Goal: Answer question/provide support

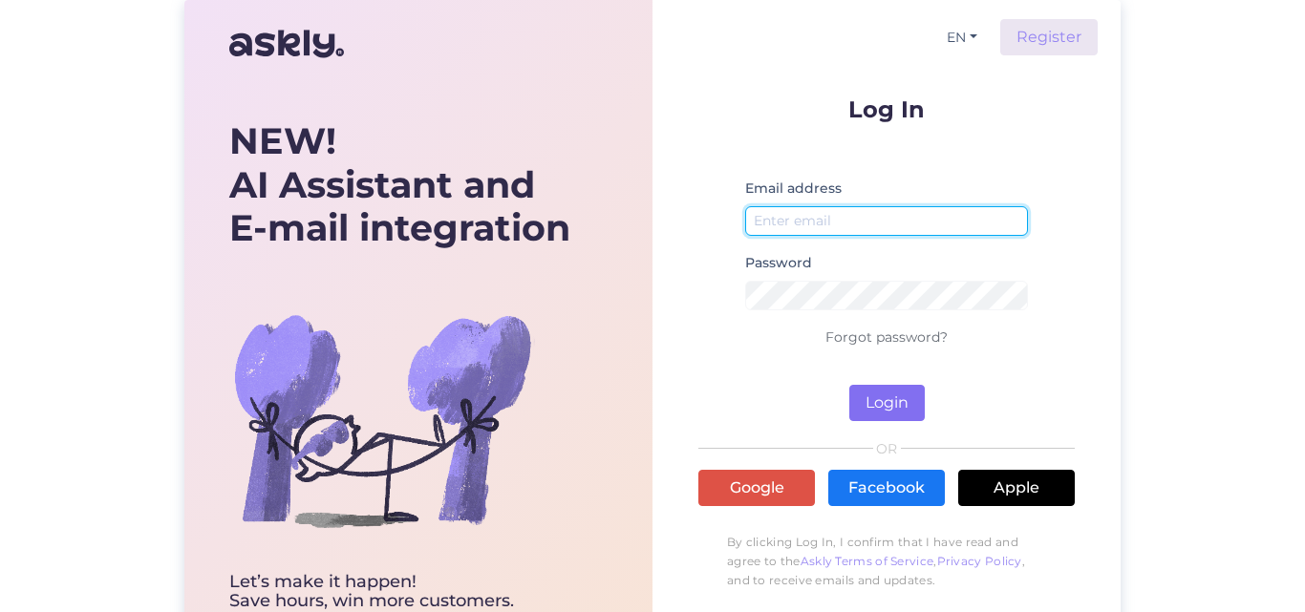
type input "[EMAIL_ADDRESS][DOMAIN_NAME]"
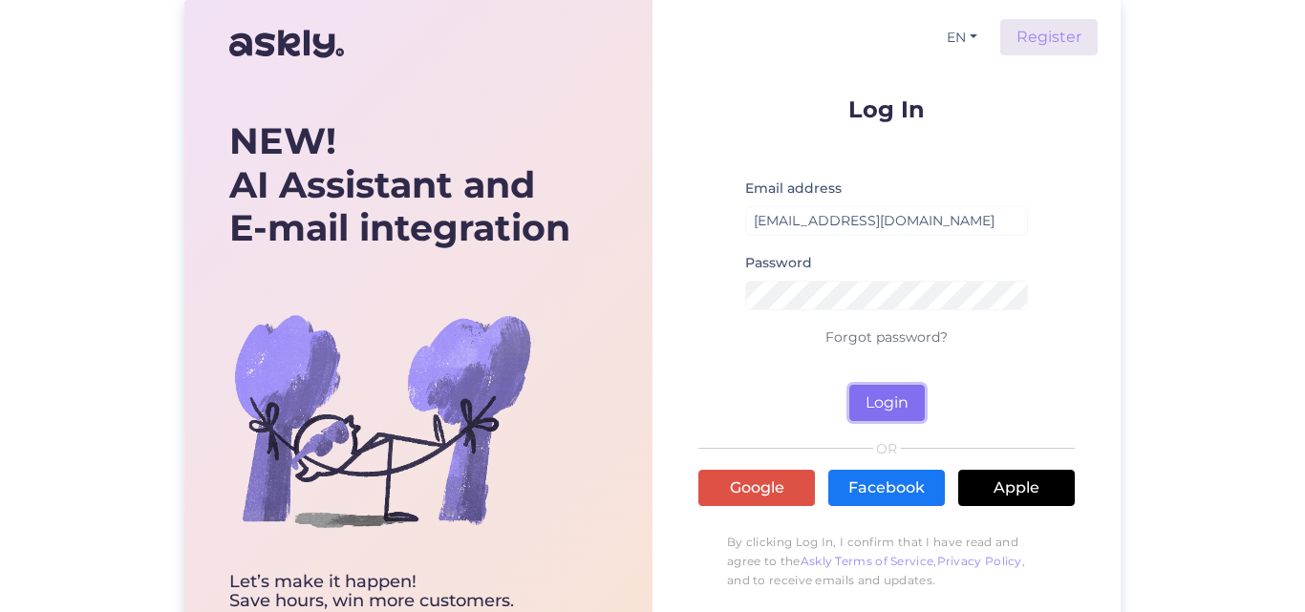
click at [884, 405] on button "Login" at bounding box center [886, 403] width 75 height 36
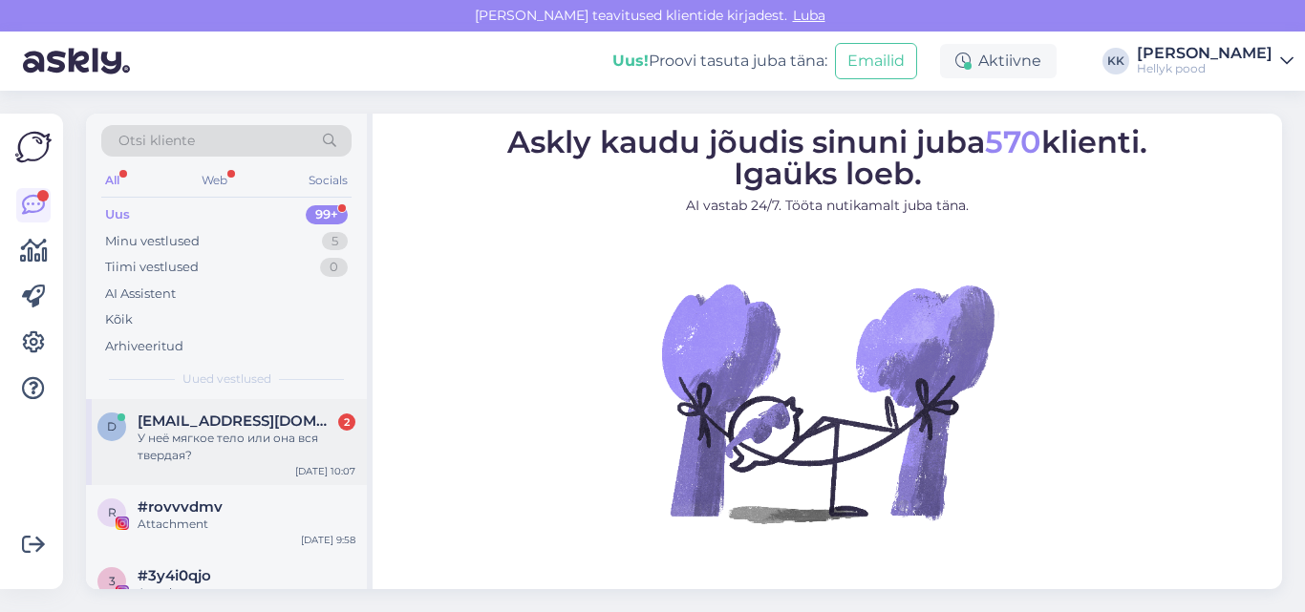
click at [204, 437] on div "У неё мягкое тело или она вся твердая?" at bounding box center [247, 447] width 218 height 34
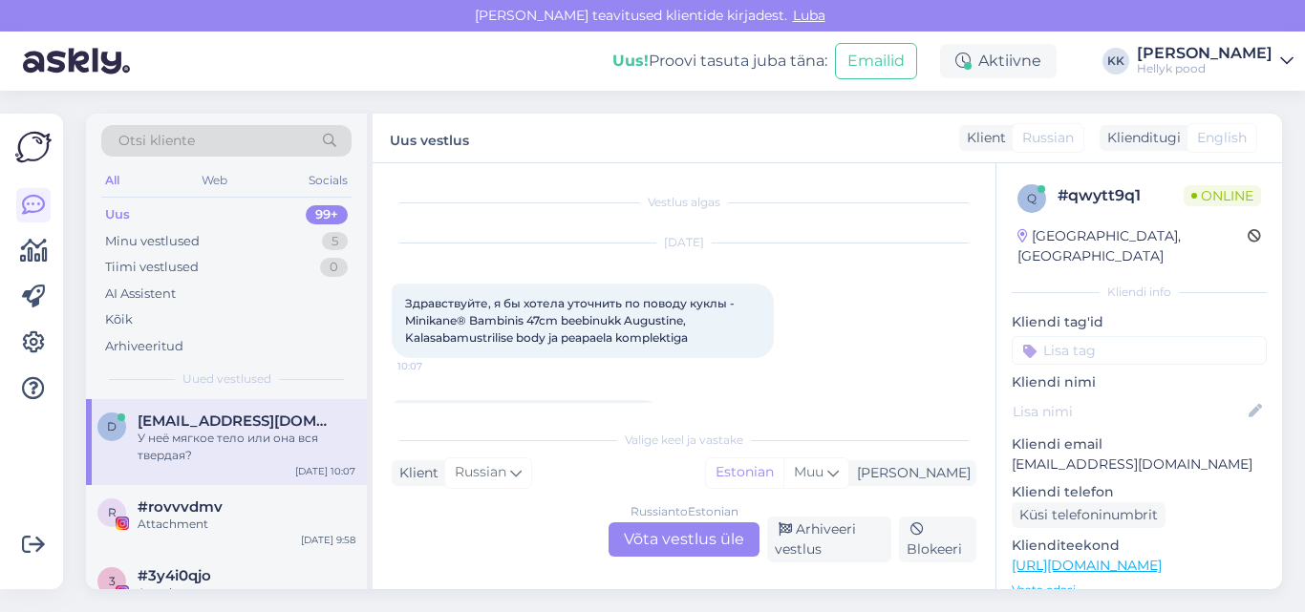
scroll to position [58, 0]
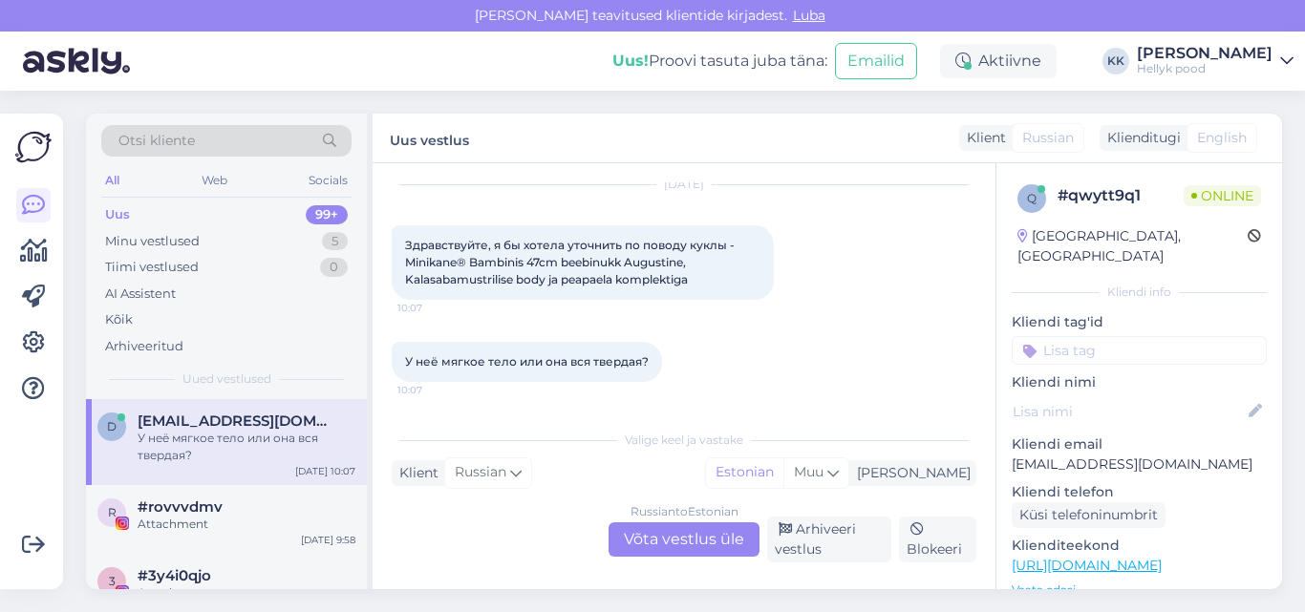
click at [677, 547] on div "Russian to Estonian Võta vestlus üle" at bounding box center [683, 539] width 151 height 34
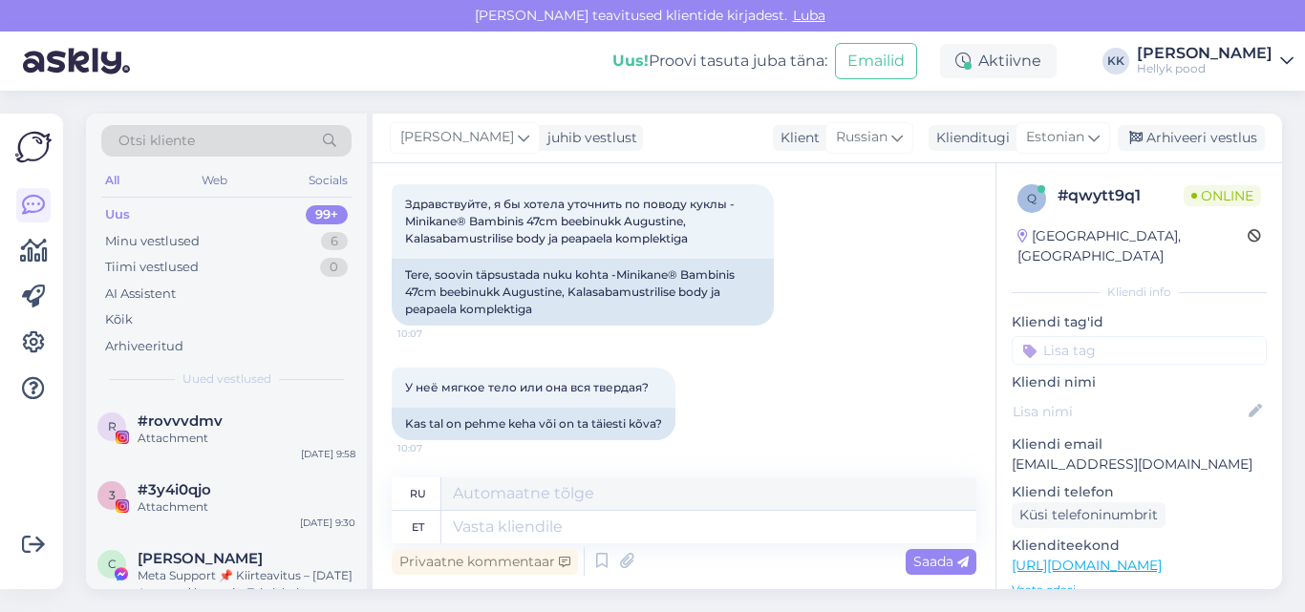
scroll to position [100, 0]
click at [555, 526] on textarea at bounding box center [708, 527] width 535 height 32
type textarea "Tere,"
type textarea "Привет,"
type textarea "Tere, need"
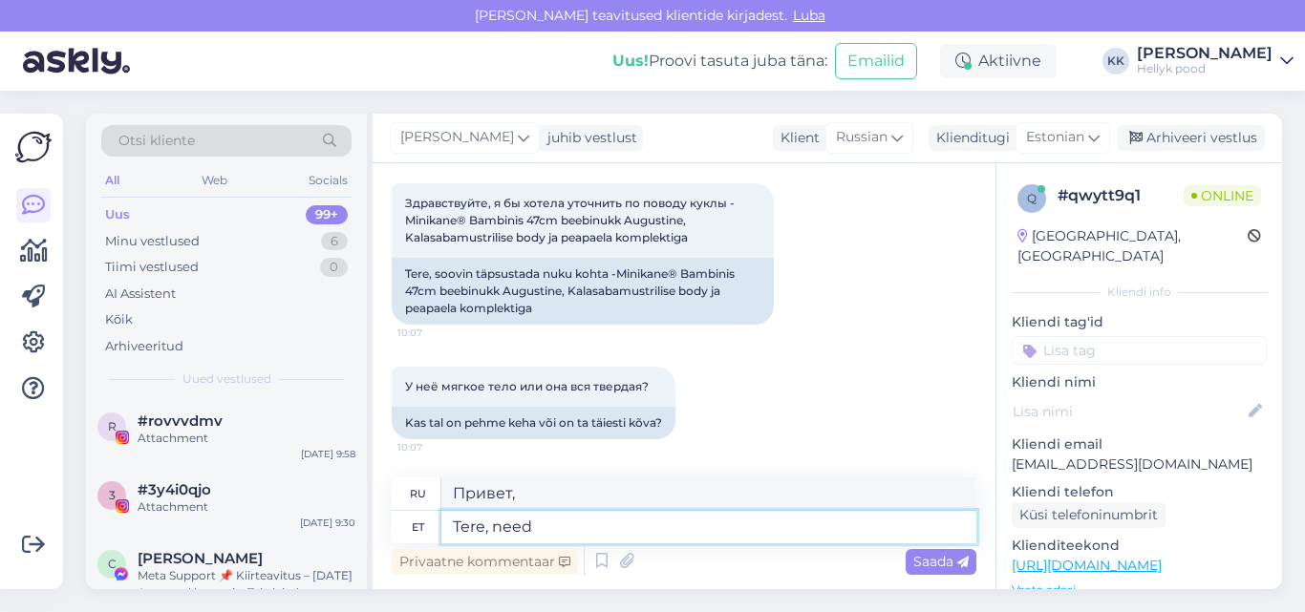
type textarea "Привет, эти"
type textarea "Tere,"
type textarea "Привет,"
type textarea "Tere, need n"
type textarea "Привет, эти"
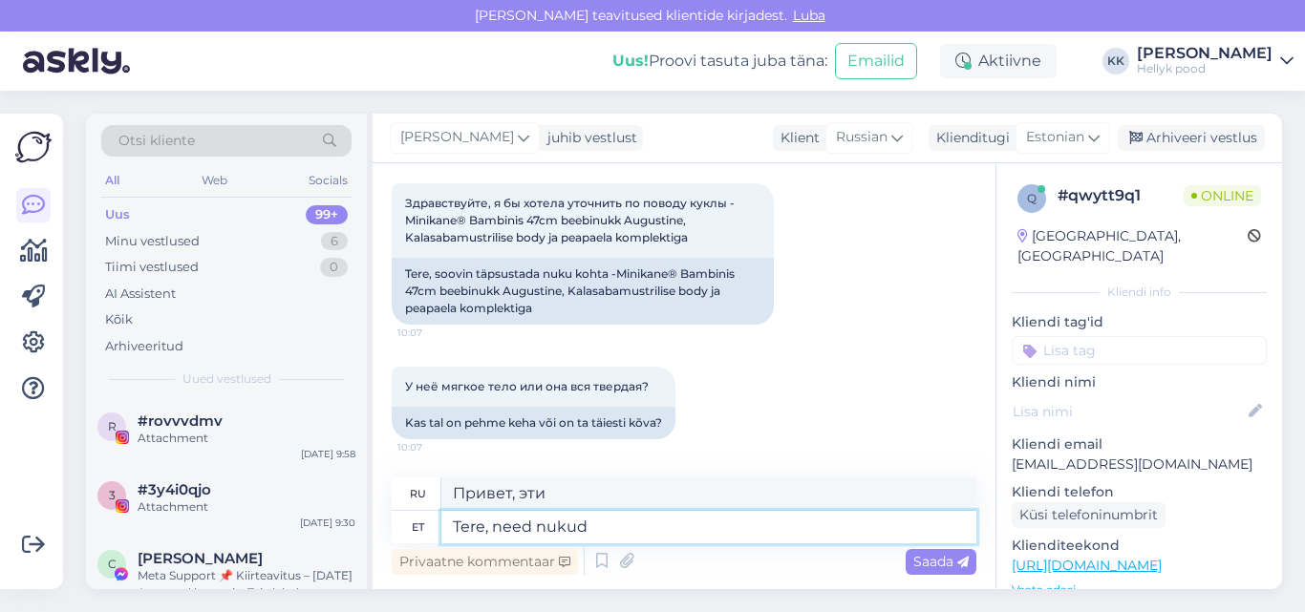
type textarea "Tere, need nukud o"
type textarea "Привет, эти куклы"
type textarea "Tere, need nukud on [PERSON_NAME]"
type textarea "Здравствуйте, эти куклы резиновые."
type textarea "Tere, need nukud on kõ"
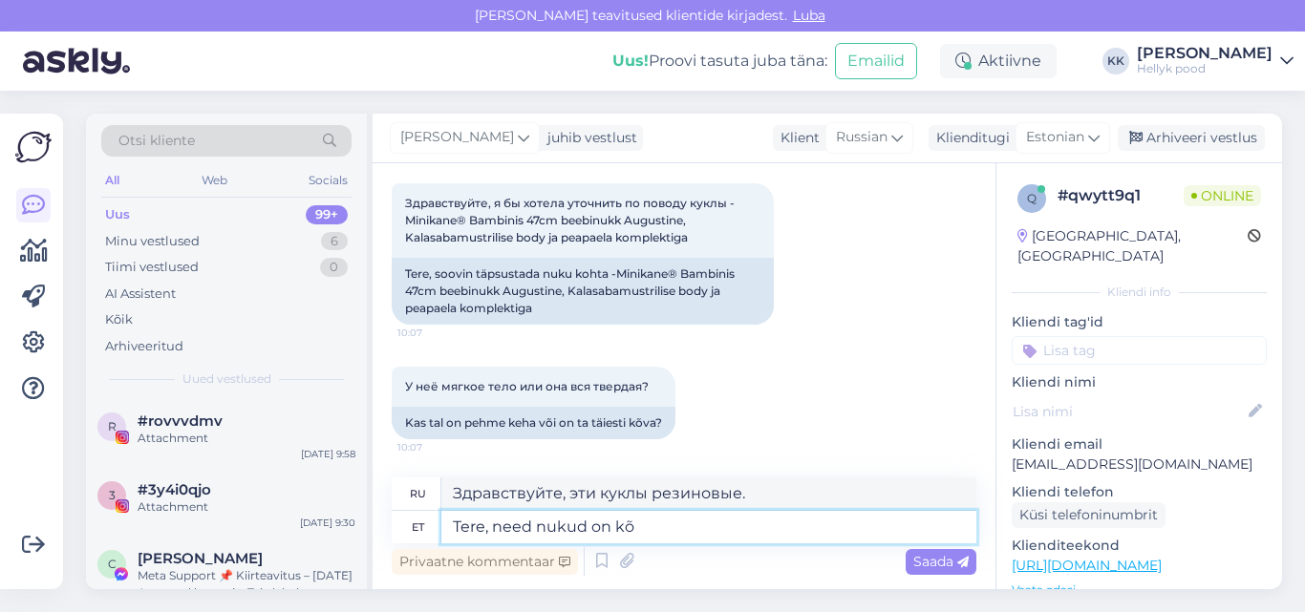
type textarea "Привет, эти куклы - к"
type textarea "Tere, need nukud on kõva"
type textarea "Привет, эти куклы твёрдые."
type textarea "Tere, need nukud on kõva kehaga"
type textarea "Здравствуйте, у этих кукол твёрдые тела."
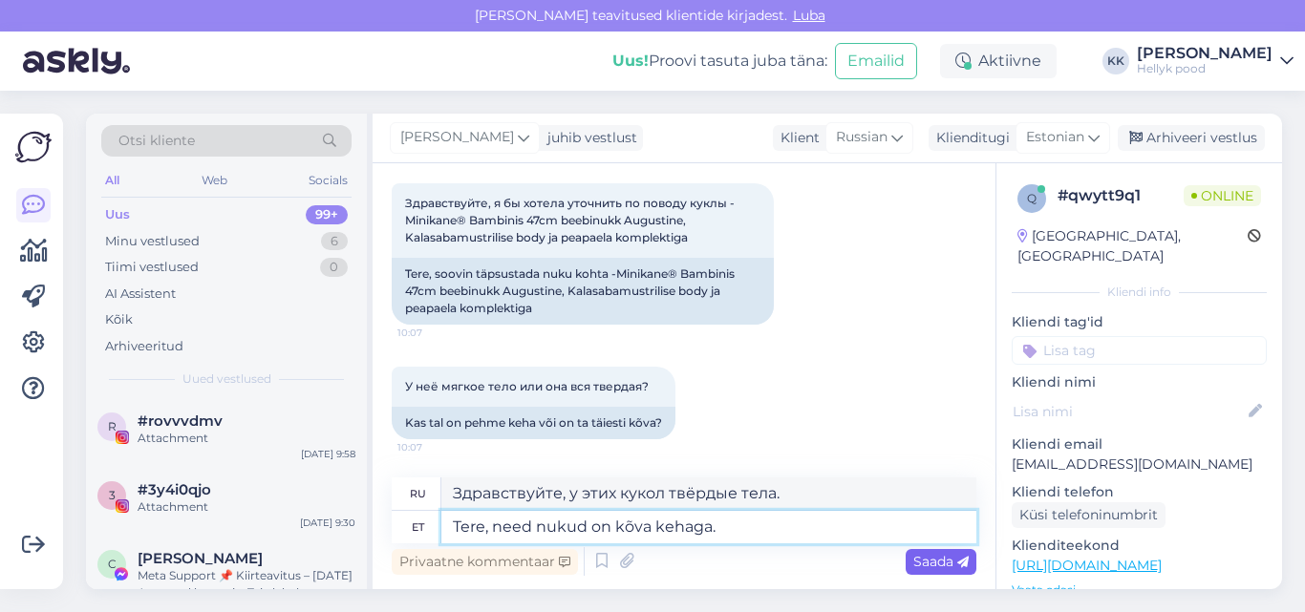
type textarea "Tere, need nukud on kõva kehaga."
click at [927, 557] on span "Saada" at bounding box center [940, 561] width 55 height 17
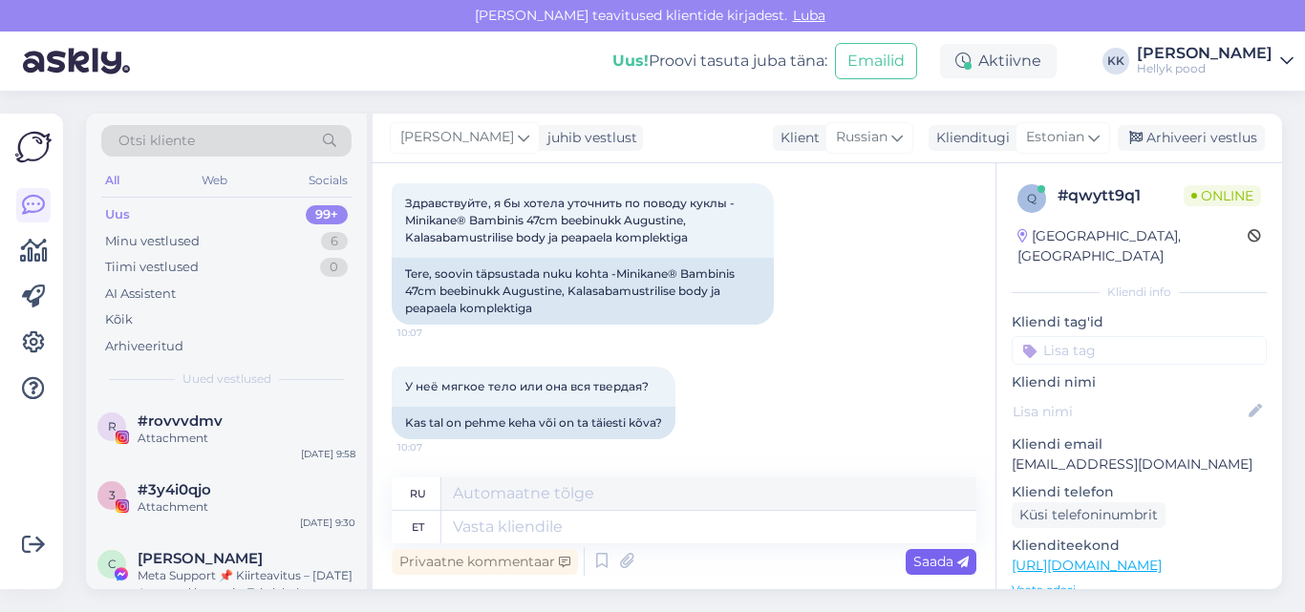
scroll to position [215, 0]
